Goal: Task Accomplishment & Management: Use online tool/utility

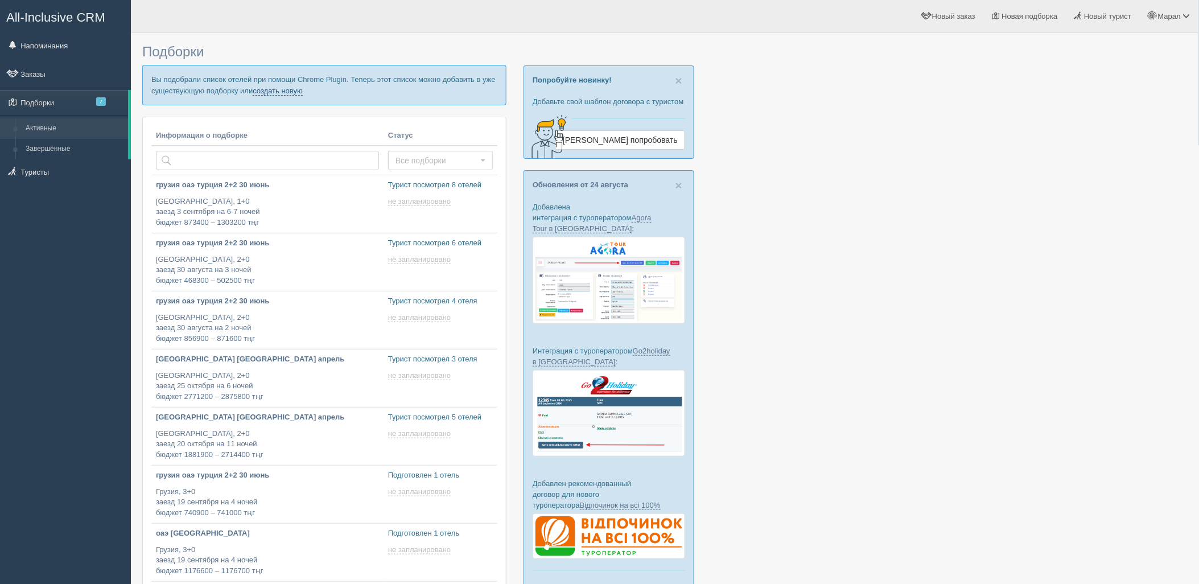
click at [286, 92] on link "создать новую" at bounding box center [278, 90] width 50 height 9
type input "[DATE] 11:30"
type input "[DATE] 17:40"
type input "[DATE] 17:25"
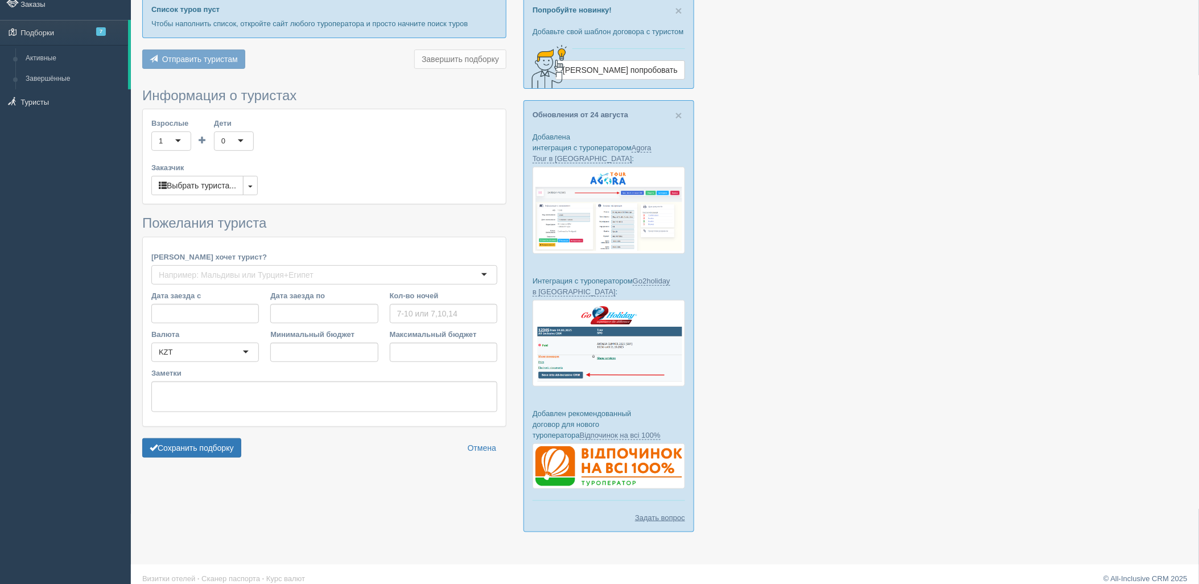
type input "6"
type input "689200"
type input "1296800"
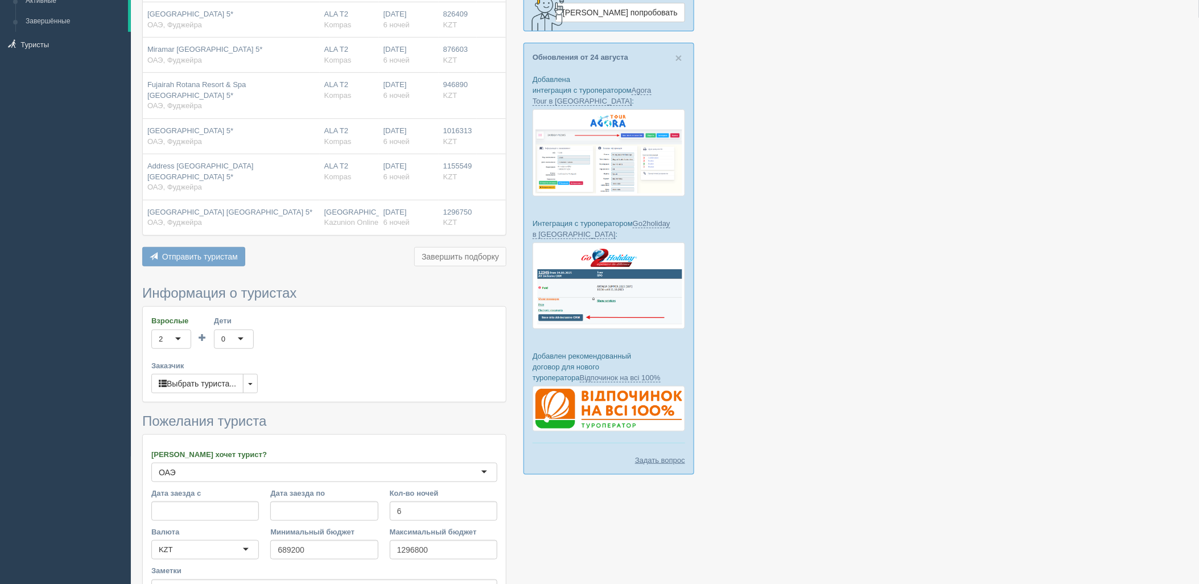
scroll to position [236, 0]
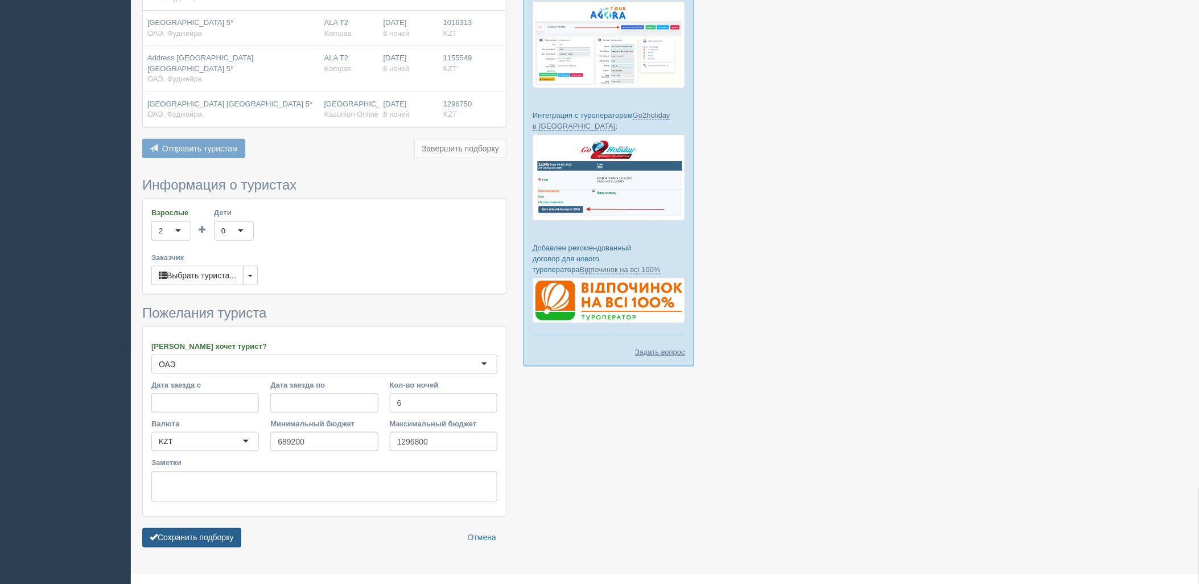
click at [218, 528] on button "Сохранить подборку" at bounding box center [191, 537] width 99 height 19
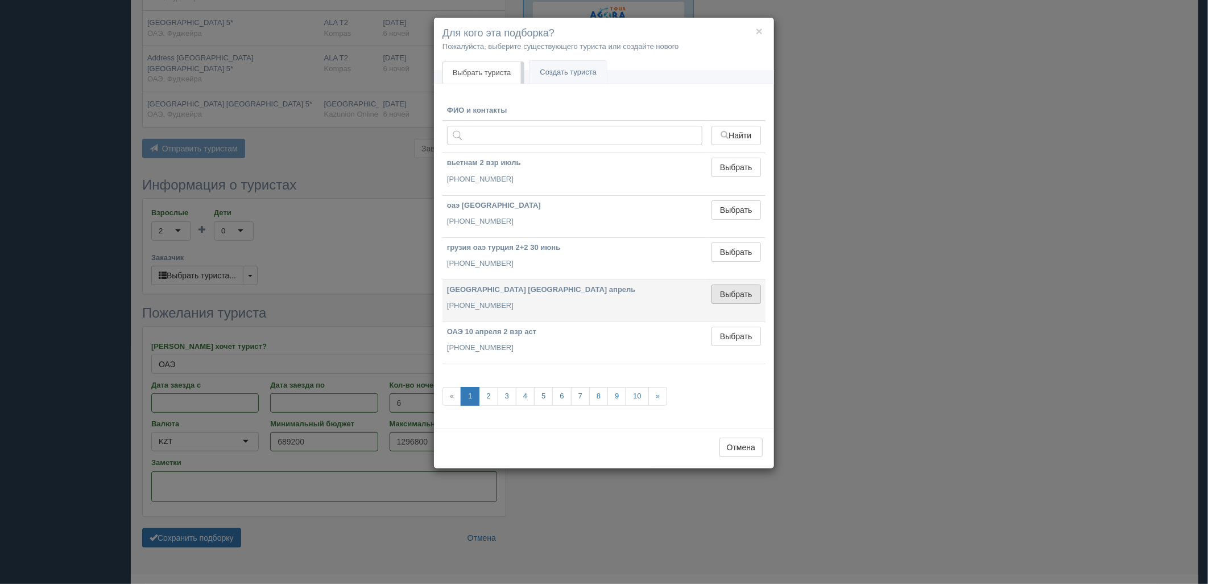
click at [742, 285] on button "Выбрать" at bounding box center [736, 293] width 49 height 19
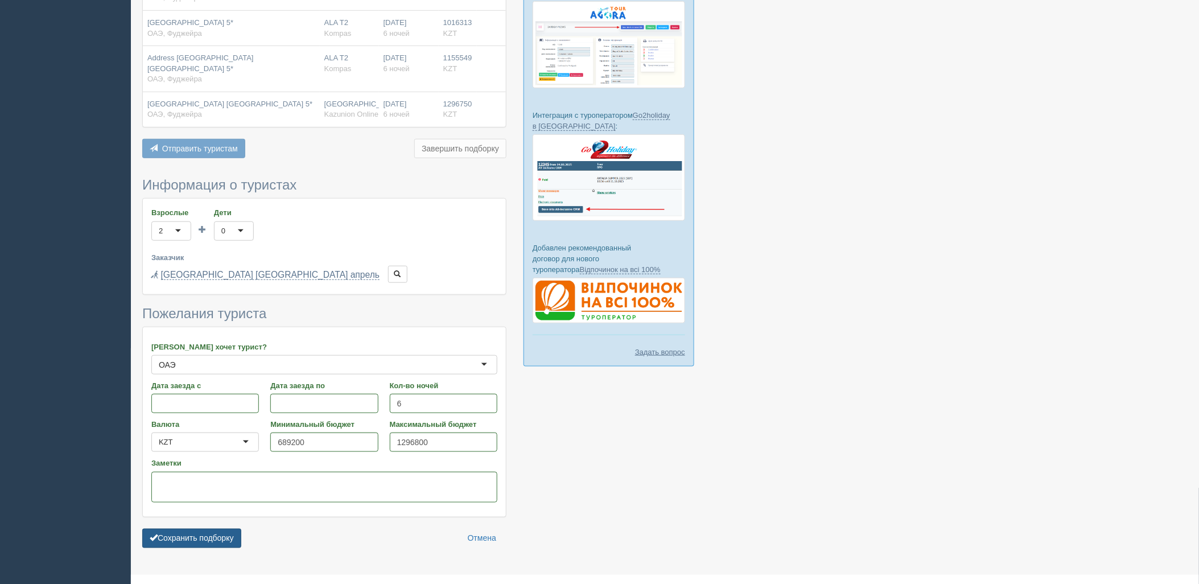
click at [205, 528] on button "Сохранить подборку" at bounding box center [191, 537] width 99 height 19
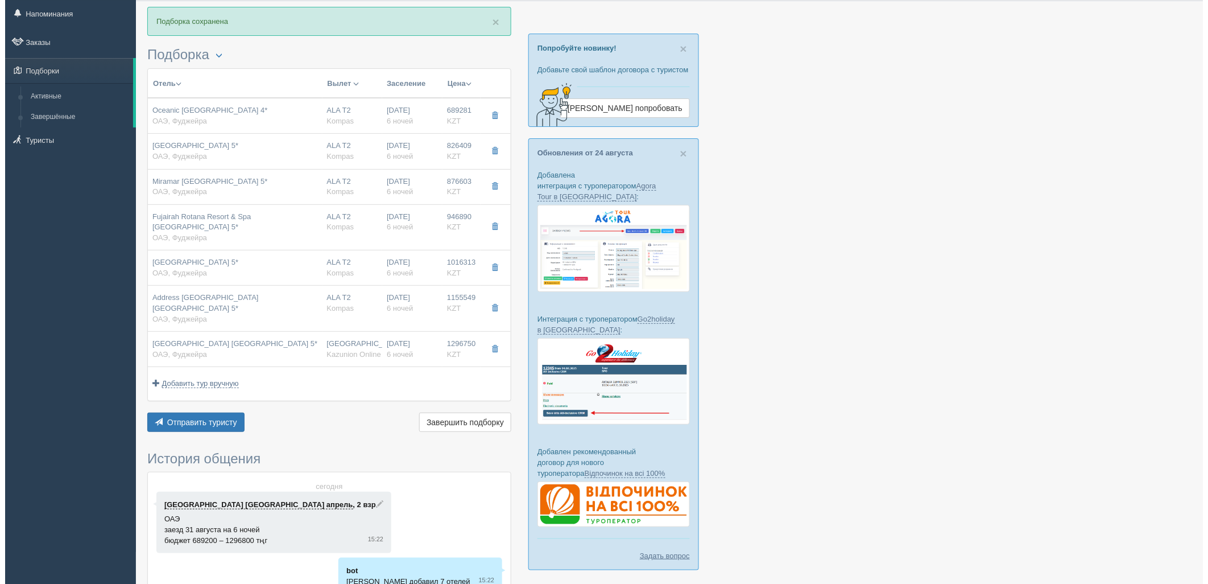
scroll to position [63, 0]
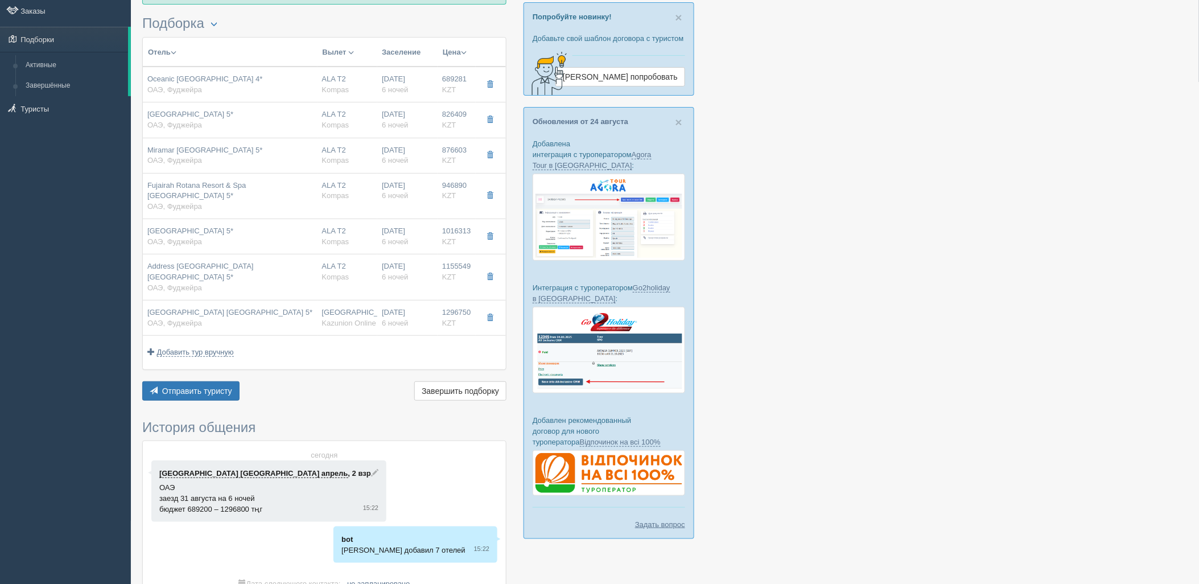
drag, startPoint x: 939, startPoint y: 105, endPoint x: 536, endPoint y: 143, distance: 404.0
click at [939, 105] on div at bounding box center [664, 319] width 1045 height 687
click at [228, 386] on span "Отправить туристу" at bounding box center [197, 390] width 70 height 9
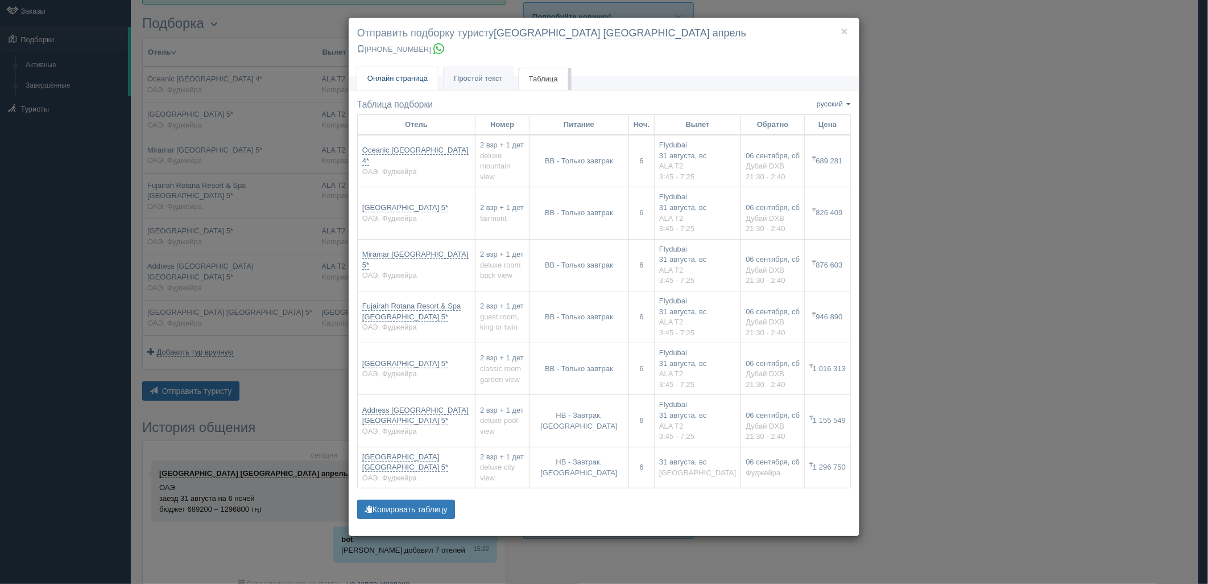
drag, startPoint x: 406, startPoint y: 83, endPoint x: 414, endPoint y: 95, distance: 14.4
click at [407, 84] on link "Онлайн страница Онлайн" at bounding box center [397, 78] width 81 height 23
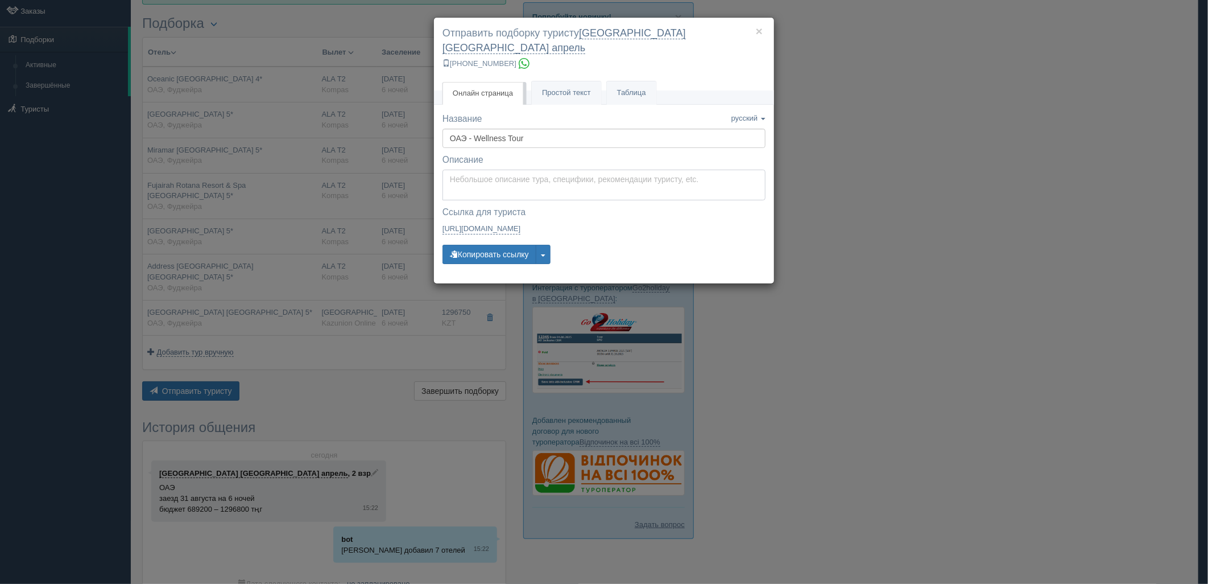
type textarea "Здравствуйте! Ниже представлены варианты туров для Вас. Для просмотра описания …"
click at [480, 170] on textarea "Здравствуйте! Ниже представлены варианты туров для Вас. Для просмотра описания …" at bounding box center [604, 185] width 323 height 31
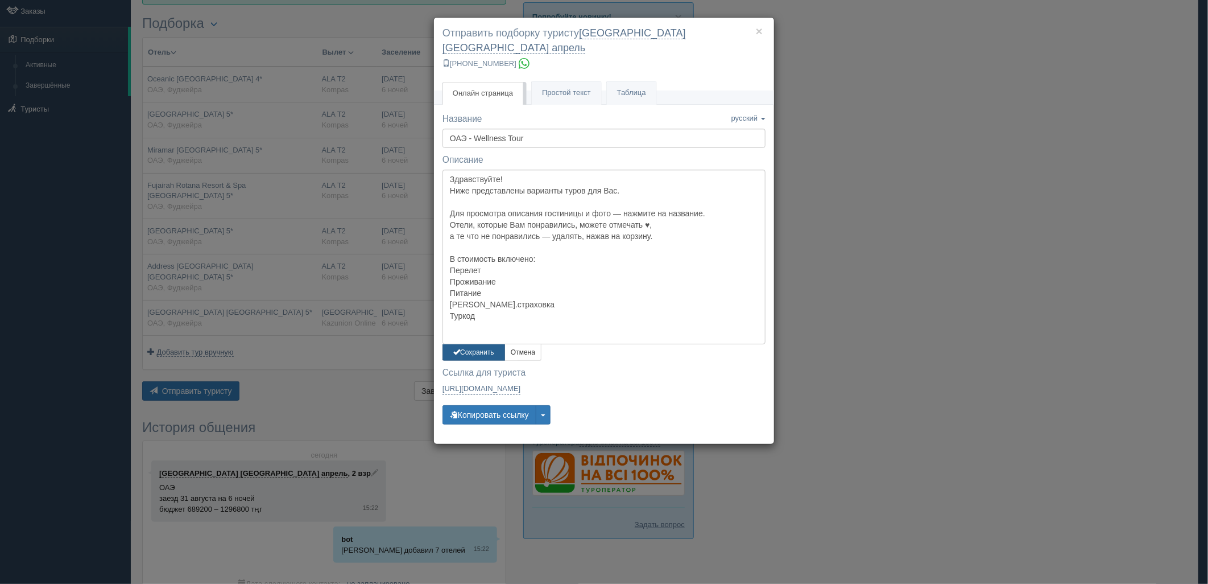
click at [474, 344] on button "Сохранить" at bounding box center [474, 352] width 63 height 16
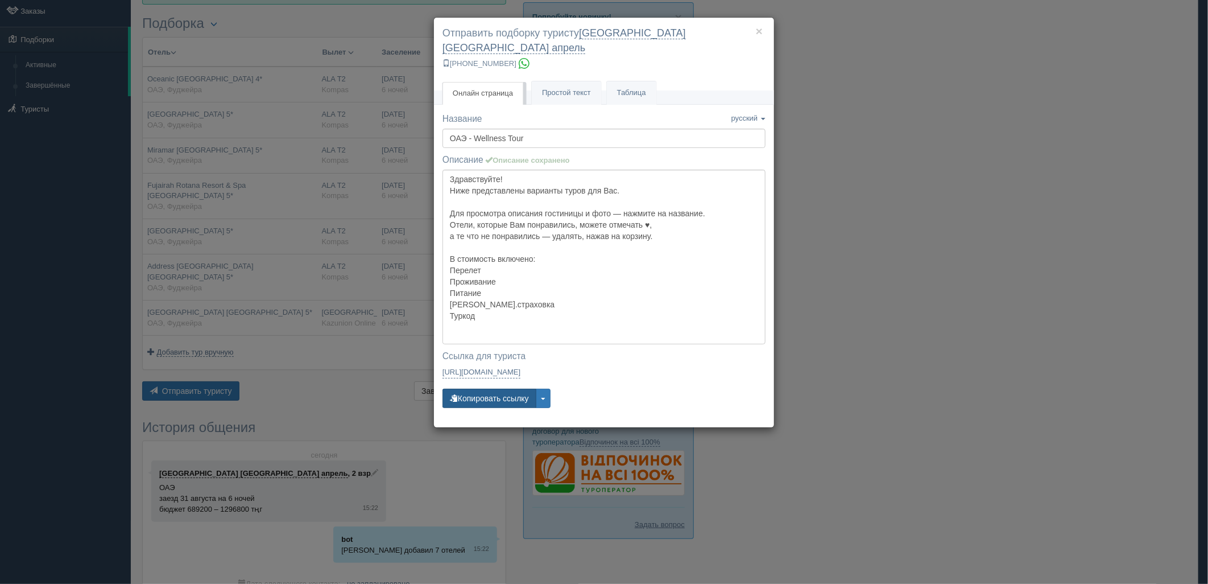
click at [495, 389] on button "Копировать ссылку" at bounding box center [490, 398] width 94 height 19
click at [494, 389] on button "Копировать ссылку" at bounding box center [490, 398] width 94 height 19
drag, startPoint x: 1007, startPoint y: 356, endPoint x: 901, endPoint y: 5, distance: 367.3
click at [1007, 354] on div "× Отправить подборку туристу [GEOGRAPHIC_DATA] [GEOGRAPHIC_DATA] апрель [PHONE_…" at bounding box center [604, 292] width 1208 height 584
